Goal: Navigation & Orientation: Find specific page/section

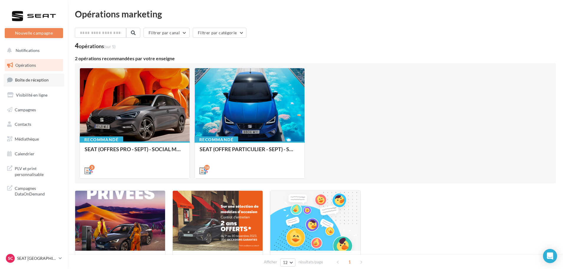
click at [42, 82] on span "Boîte de réception" at bounding box center [32, 79] width 34 height 5
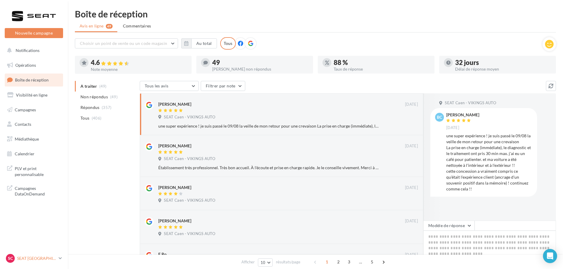
click at [28, 259] on p "SEAT [GEOGRAPHIC_DATA]" at bounding box center [36, 258] width 39 height 6
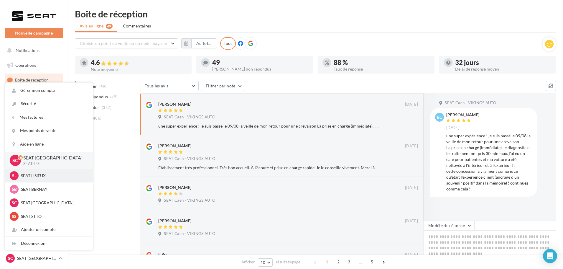
click at [34, 177] on p "SEAT LISIEUX" at bounding box center [53, 176] width 65 height 6
